Goal: Check status: Check status

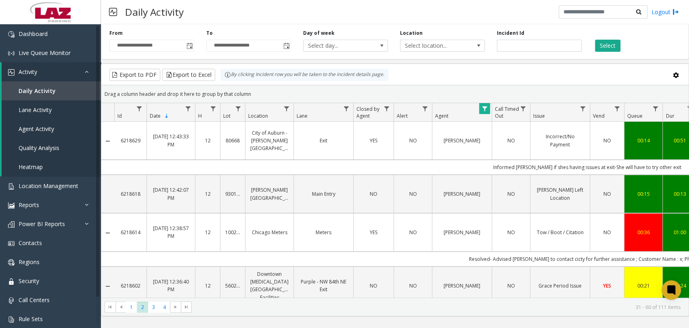
scroll to position [826, 0]
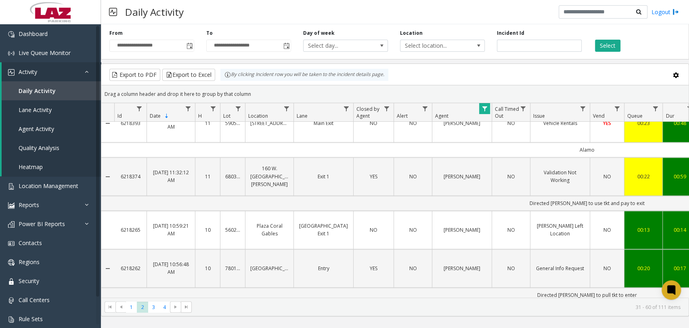
click at [485, 105] on span "Data table" at bounding box center [484, 108] width 6 height 6
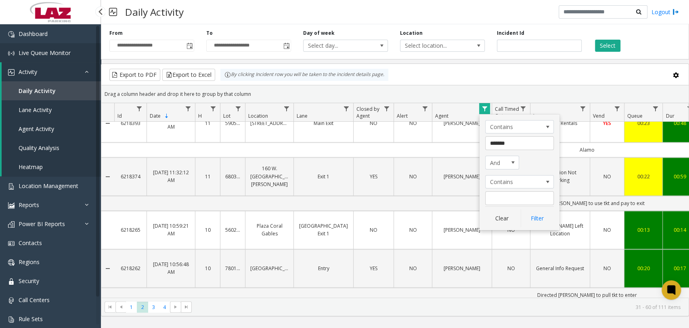
click at [46, 50] on span "Live Queue Monitor" at bounding box center [45, 53] width 52 height 8
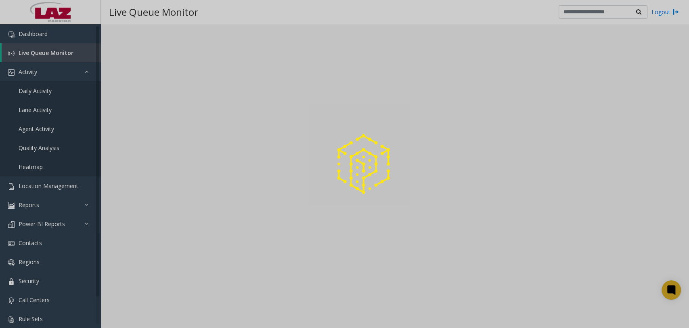
click at [38, 92] on div at bounding box center [344, 164] width 689 height 328
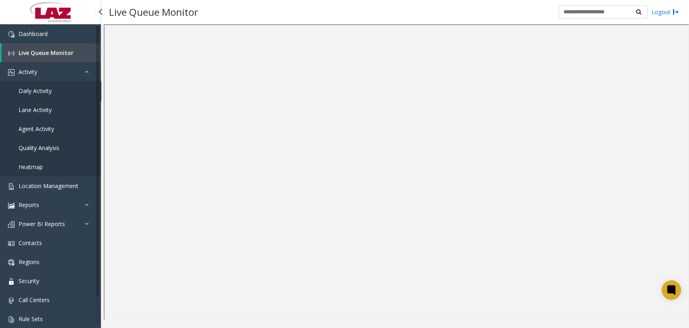
click at [38, 88] on span "Daily Activity" at bounding box center [35, 91] width 33 height 8
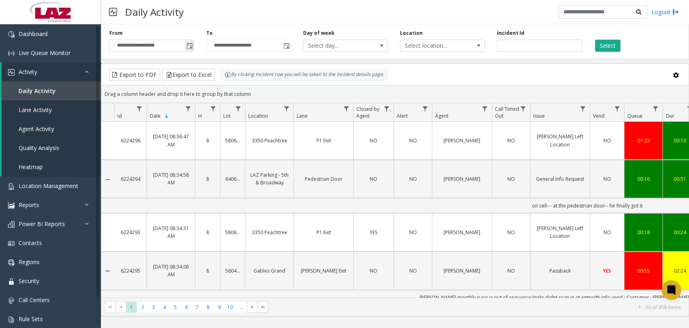
click at [189, 46] on span "Toggle popup" at bounding box center [190, 46] width 6 height 6
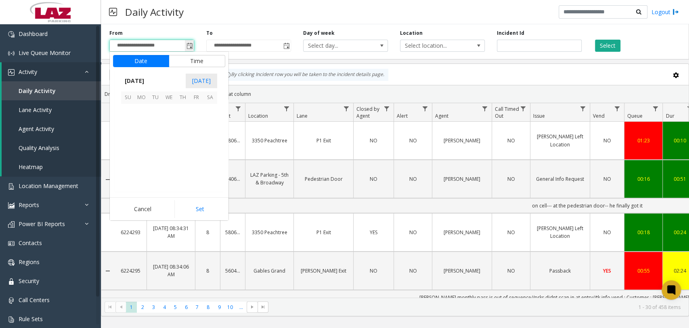
scroll to position [145061, 0]
click at [170, 125] on span "8" at bounding box center [169, 125] width 14 height 14
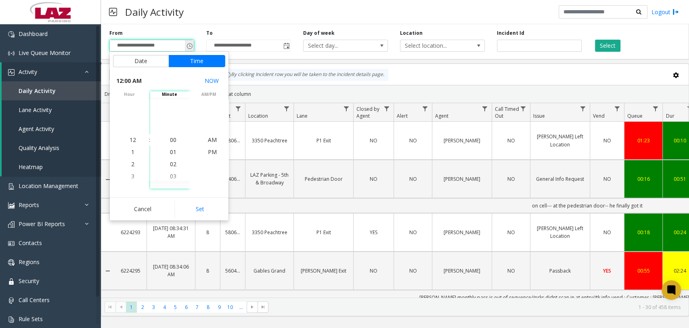
click at [191, 45] on span "Toggle popup" at bounding box center [190, 46] width 6 height 6
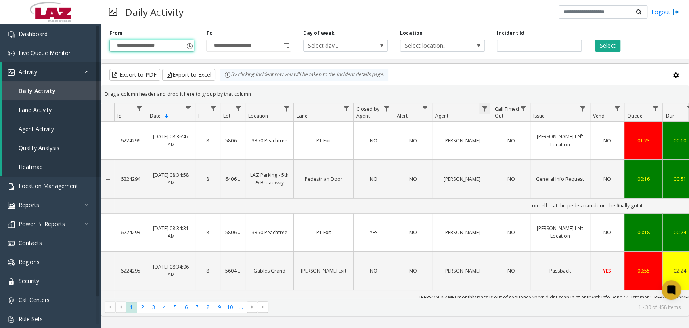
click at [485, 106] on span "Data table" at bounding box center [484, 108] width 6 height 6
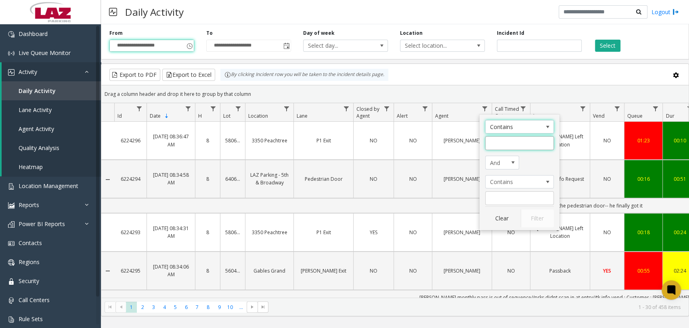
click at [493, 146] on input "Agent Filter" at bounding box center [519, 143] width 69 height 14
type input "*******"
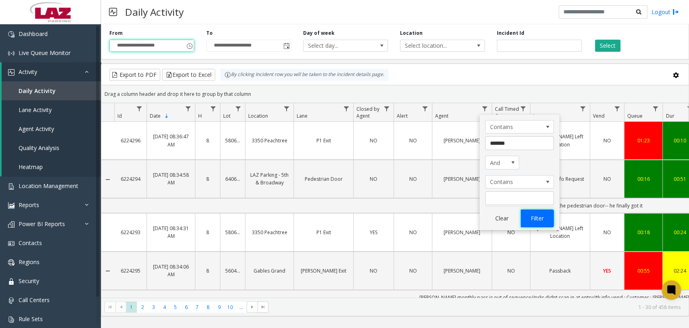
click at [543, 219] on button "Filter" at bounding box center [537, 218] width 33 height 18
